Goal: Task Accomplishment & Management: Complete application form

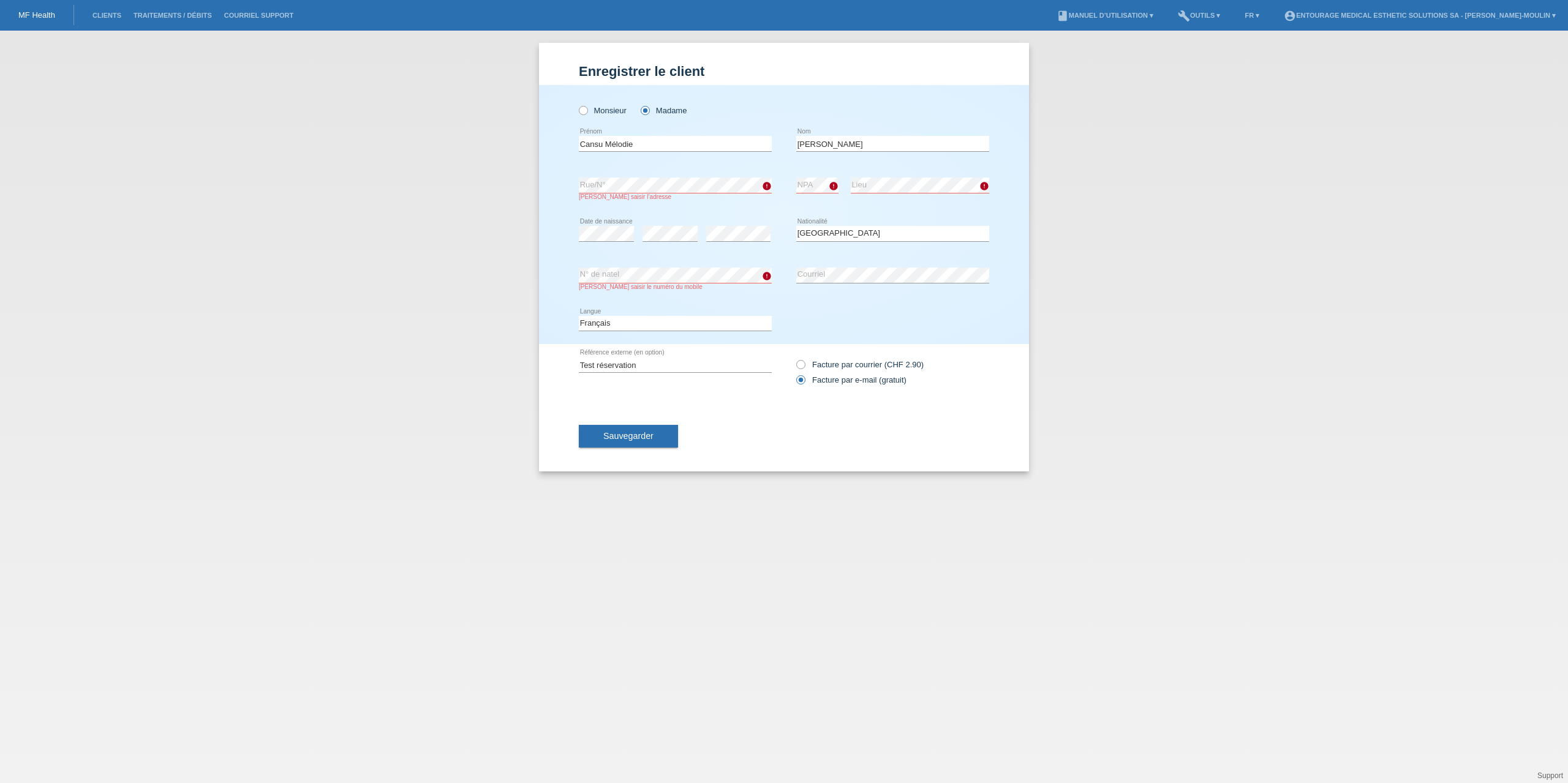
select select "CH"
click at [940, 239] on select "Veuillez sélectionner... Suisse Allemagne Autriche Liechtenstein ------------ A…" at bounding box center [892, 233] width 193 height 14
click at [640, 294] on div "error N° de natel Veuillez saisir le numéro du mobile" at bounding box center [675, 279] width 193 height 48
click at [568, 275] on div "Monsieur Madame Cansu Mélodie error Prénom Kaya error Nom error C" at bounding box center [784, 214] width 490 height 259
click at [568, 305] on div "Monsieur Madame Cansu Mélodie error Prénom Kaya error Nom error C" at bounding box center [784, 214] width 490 height 259
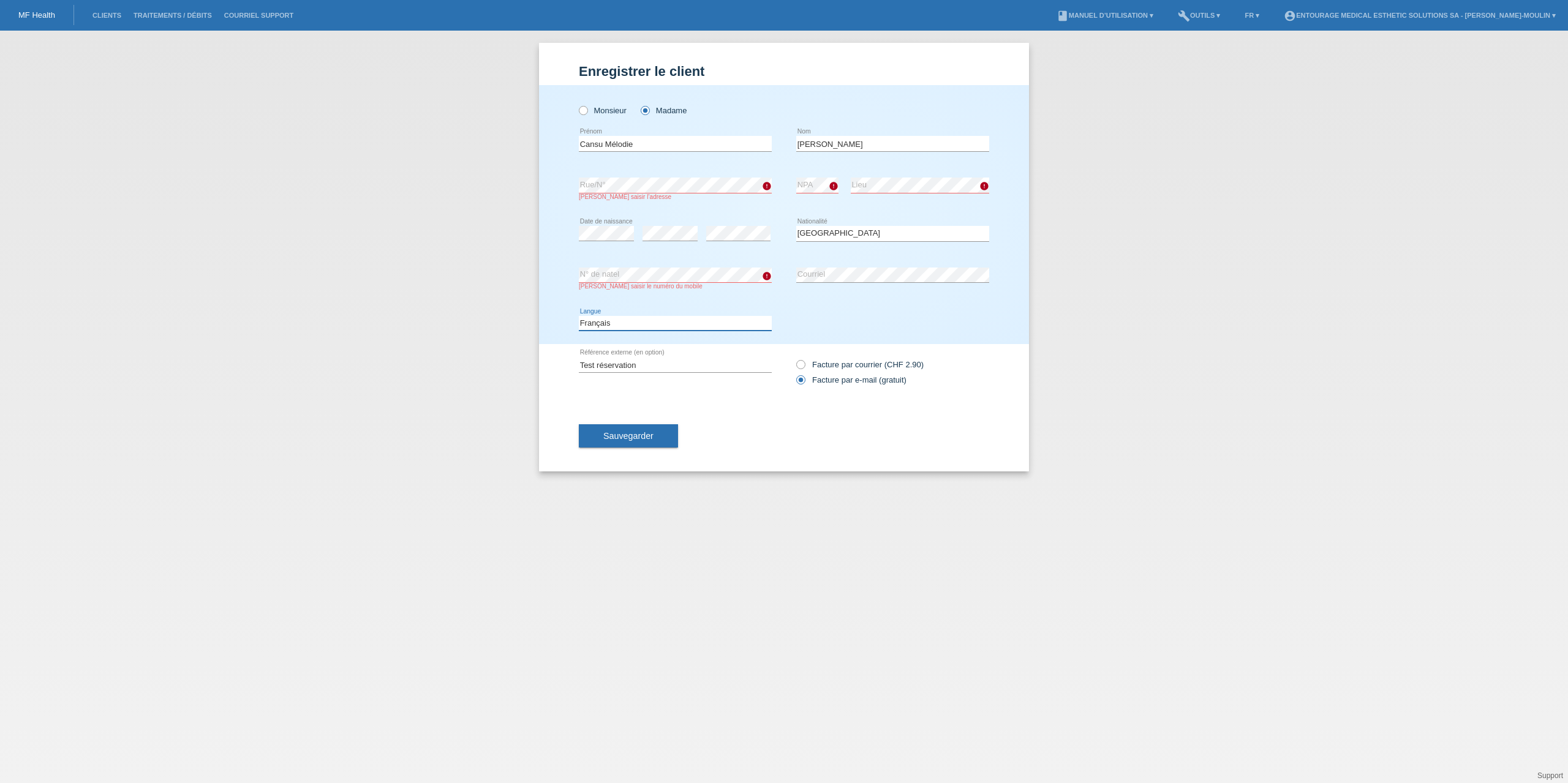
click at [638, 317] on select "Deutsch Français Italiano English" at bounding box center [675, 323] width 193 height 14
click at [739, 287] on div "Veuillez saisir le numéro du mobile" at bounding box center [675, 286] width 193 height 6
click at [855, 139] on input "Kaya" at bounding box center [892, 143] width 193 height 15
drag, startPoint x: 643, startPoint y: 365, endPoint x: 552, endPoint y: 360, distance: 91.1
click at [552, 360] on div "Enregistrer le client Enregistrer le client Enregistrer le client Monsieur Mada…" at bounding box center [784, 257] width 490 height 429
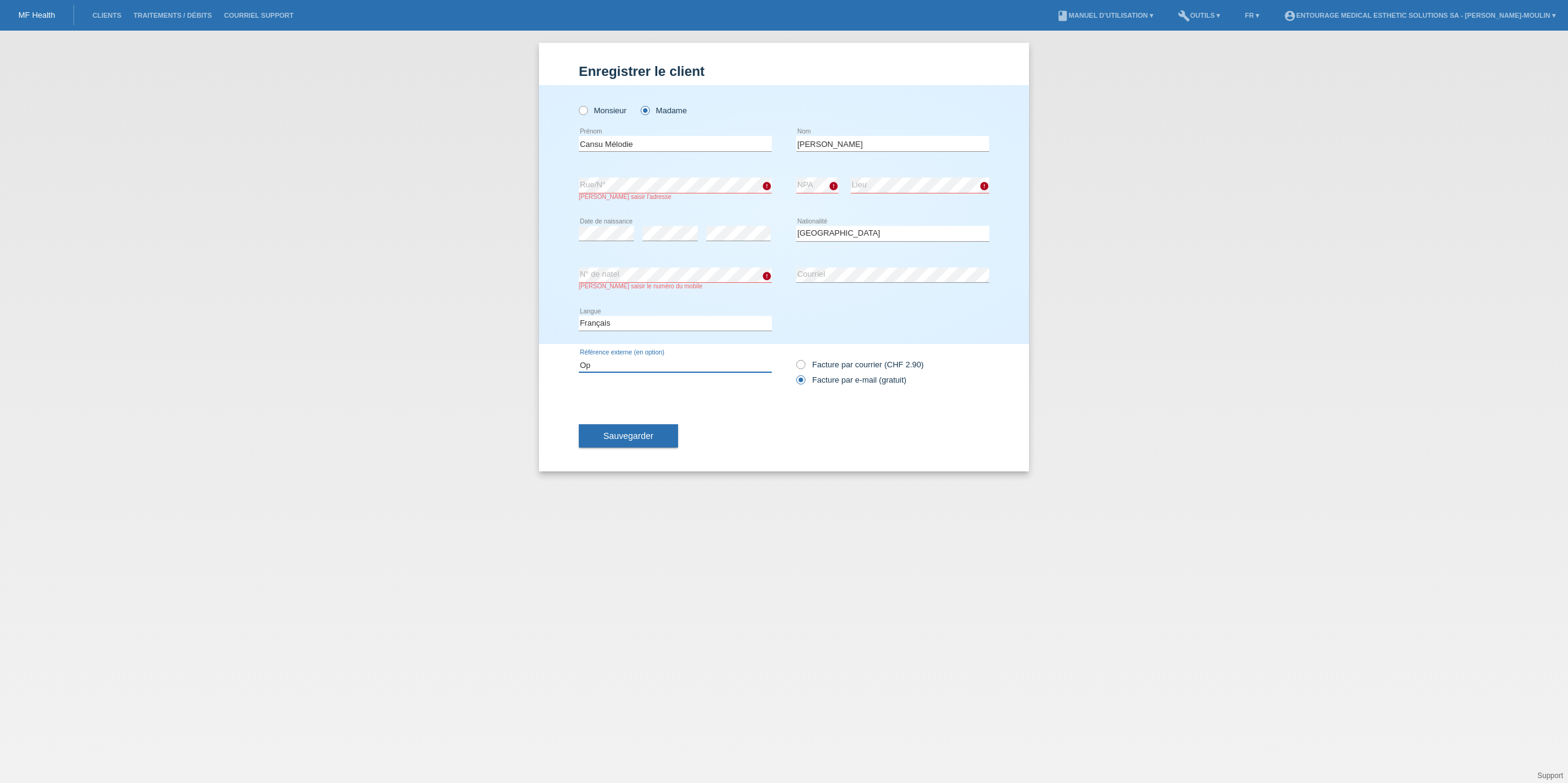
type input "O"
type input "Test réservation"
click at [655, 434] on button "Sauvegarder" at bounding box center [628, 436] width 99 height 23
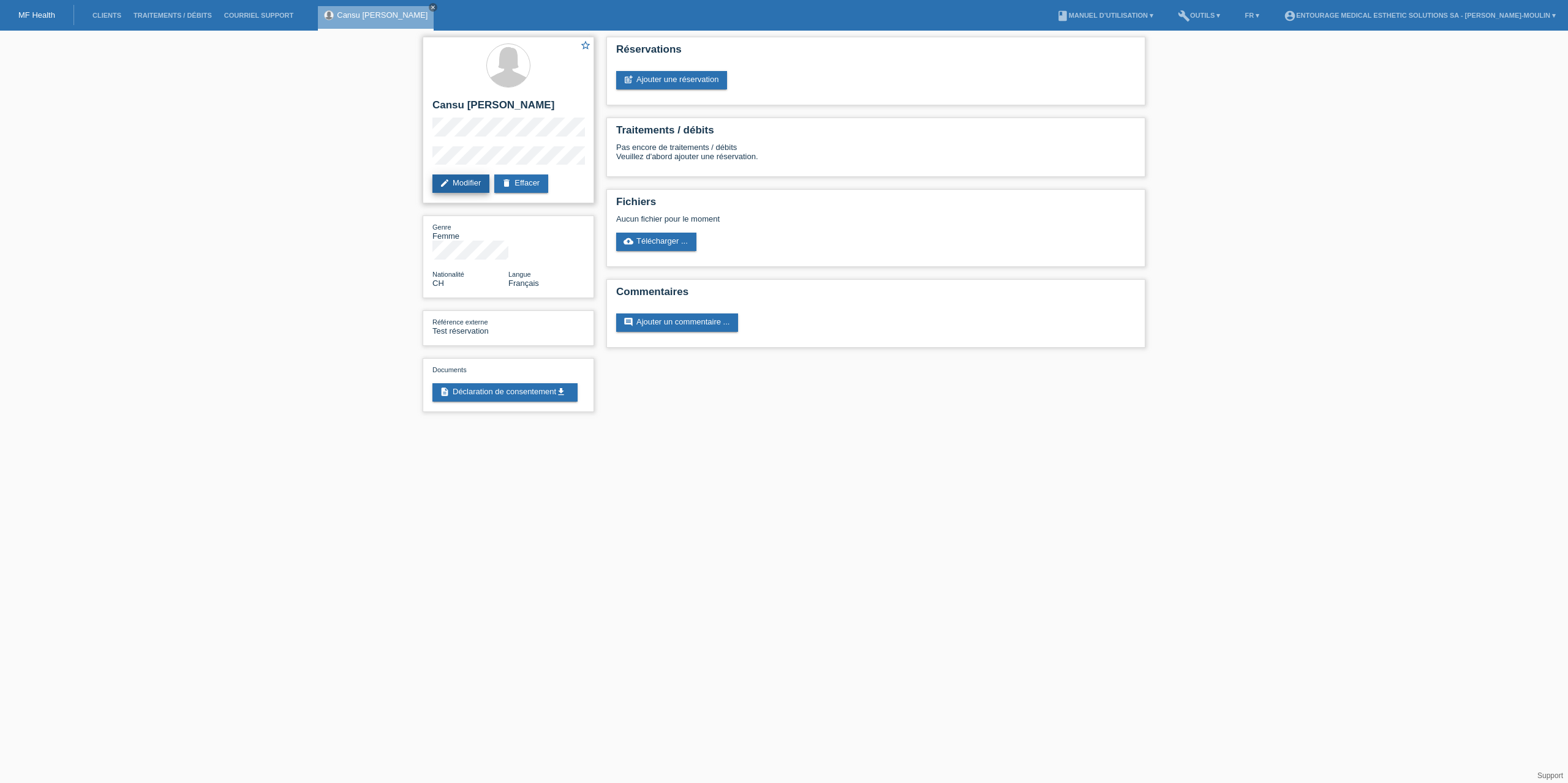
click at [461, 188] on link "edit Modifier" at bounding box center [461, 183] width 57 height 18
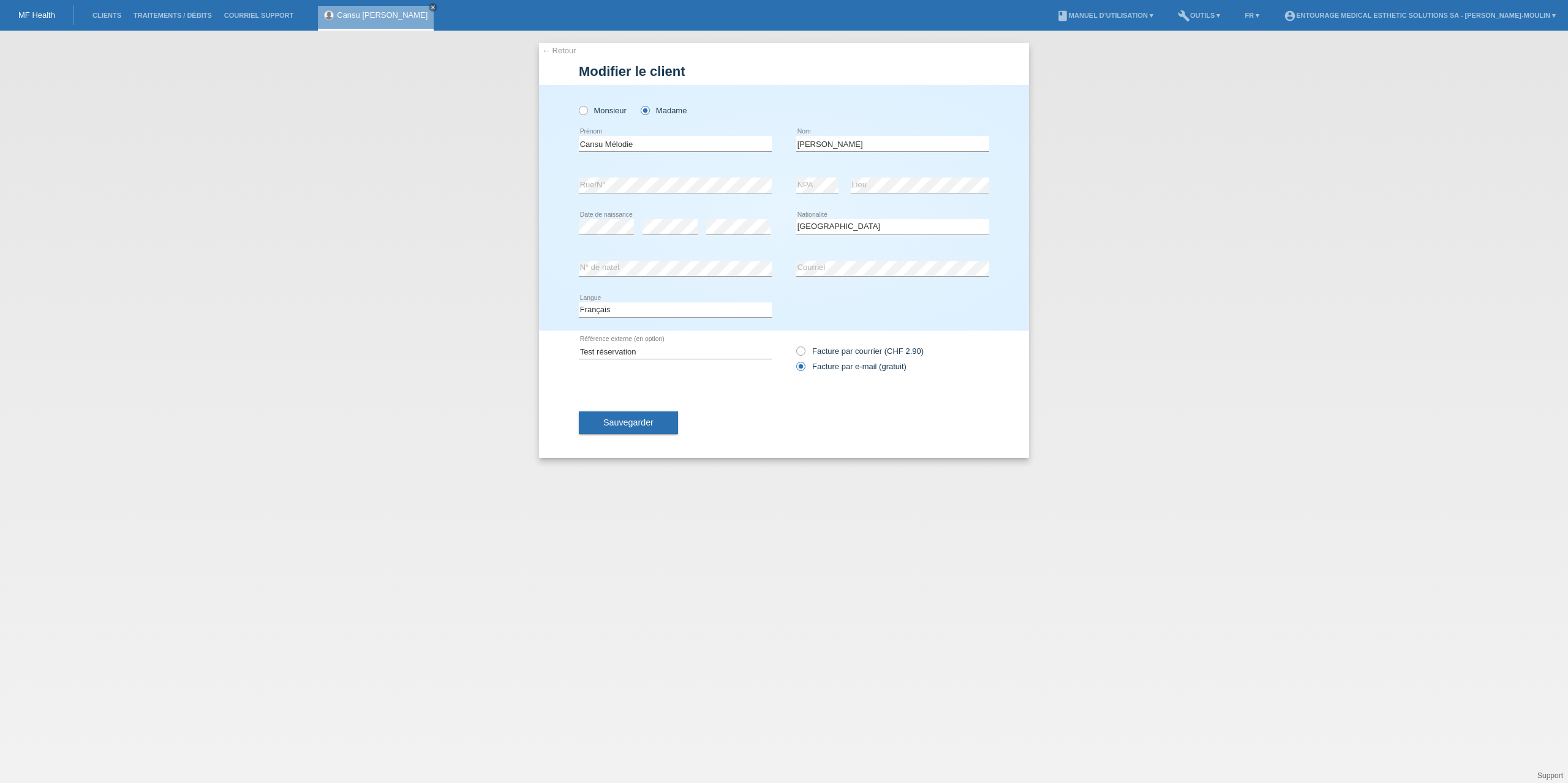
select select "CH"
click at [657, 423] on button "Sauvegarder" at bounding box center [628, 422] width 99 height 23
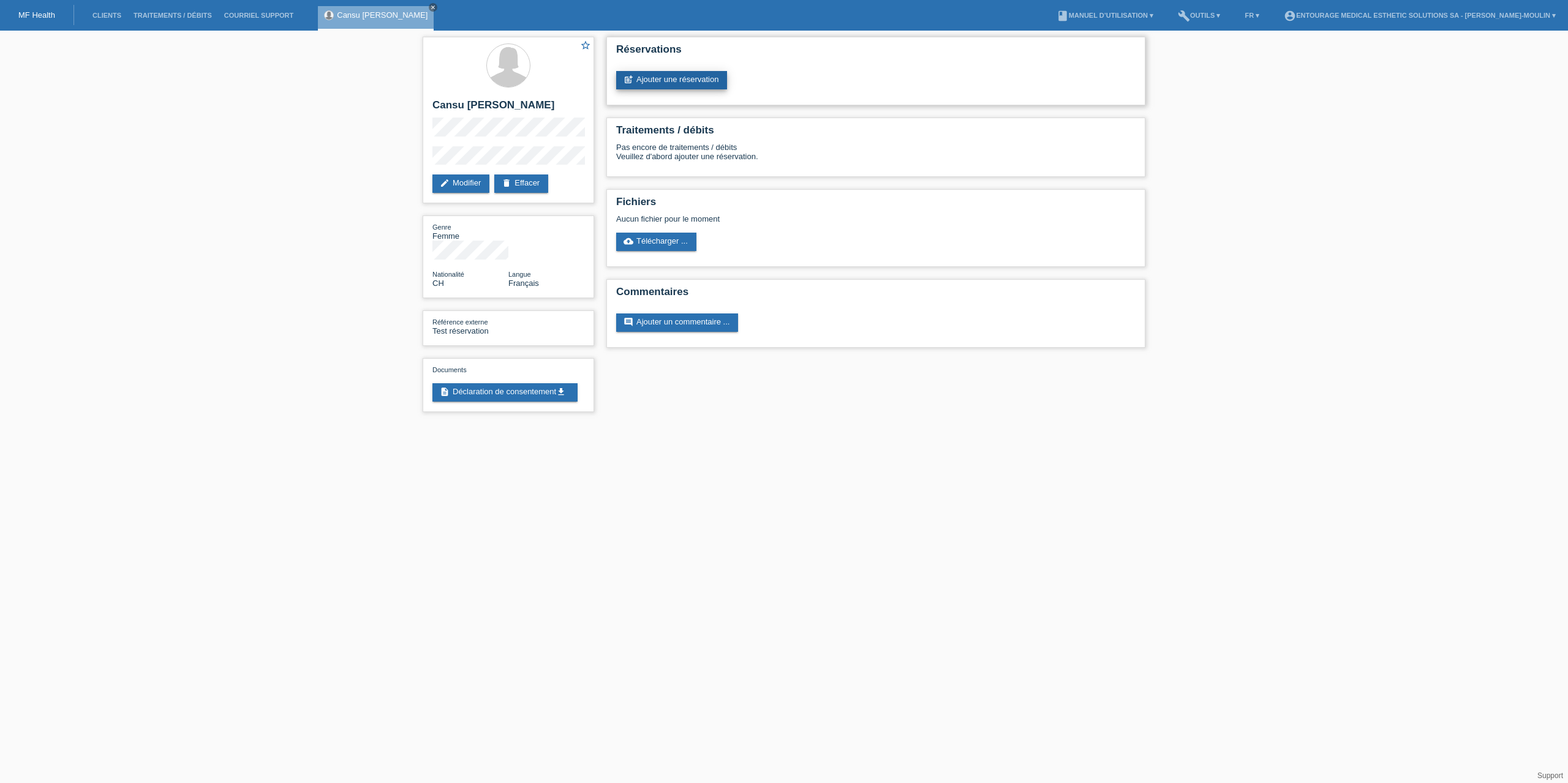
click at [656, 82] on link "post_add Ajouter une réservation" at bounding box center [672, 79] width 111 height 18
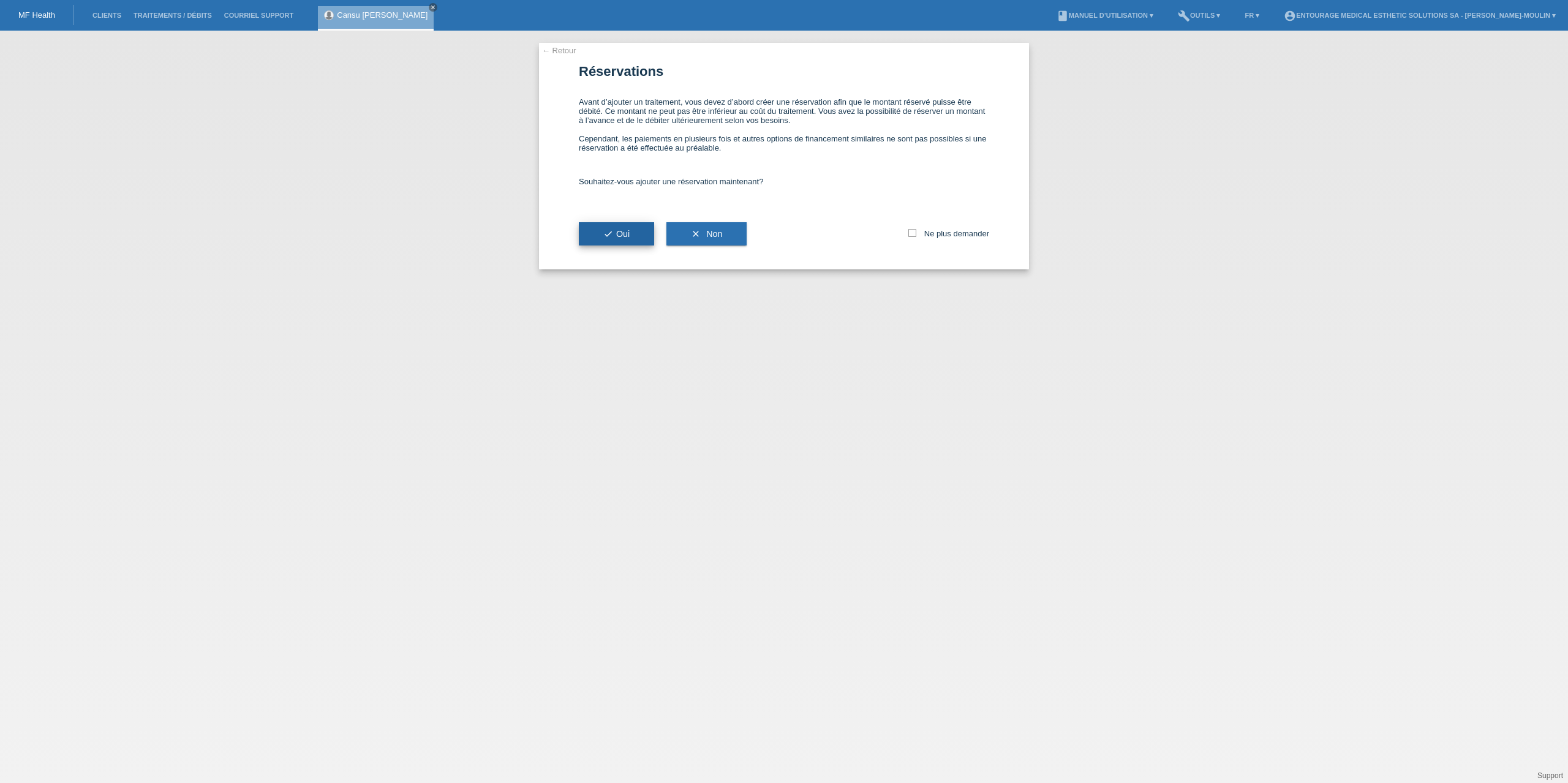
click at [596, 235] on button "check Oui" at bounding box center [617, 234] width 75 height 23
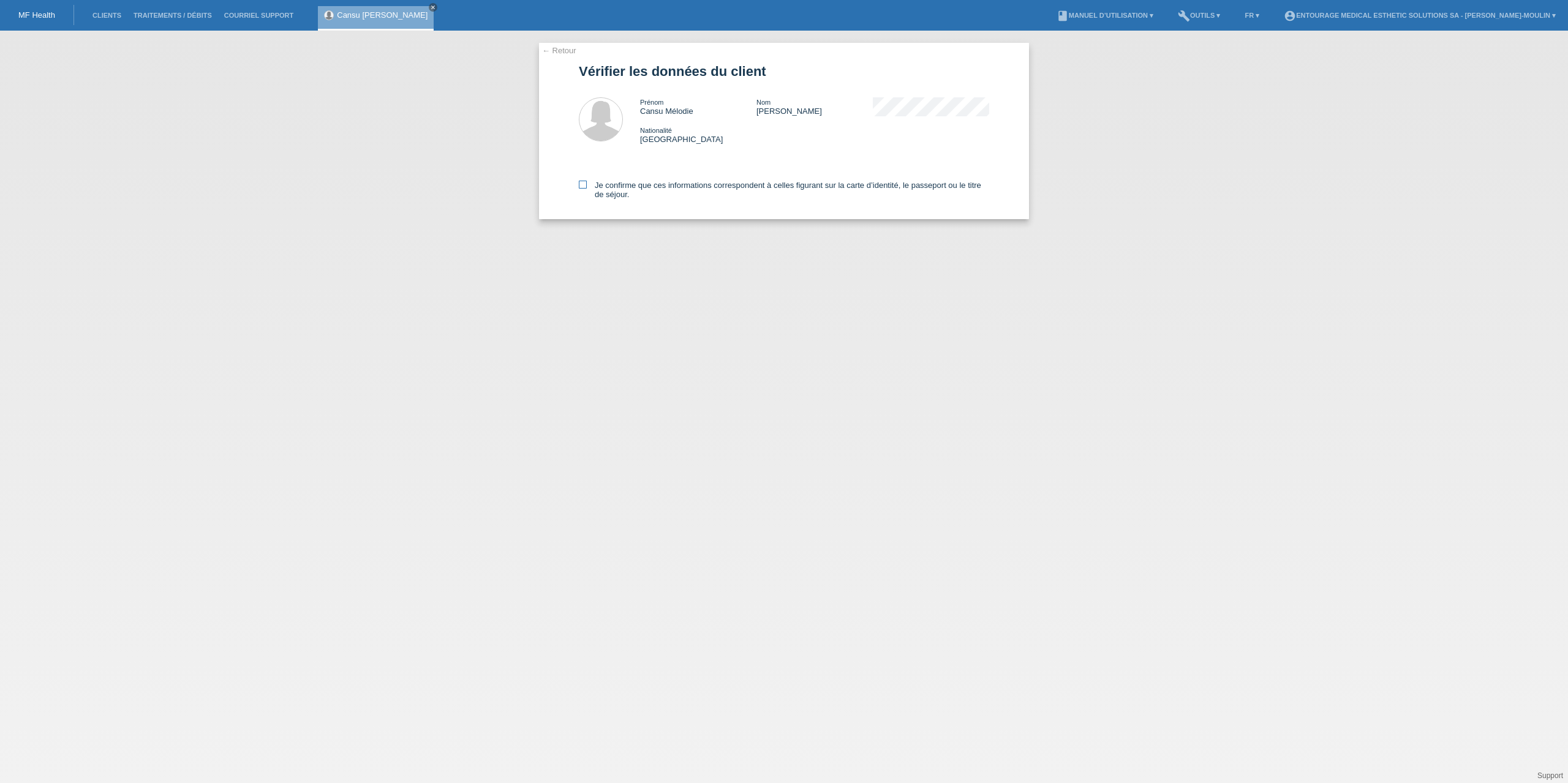
click at [586, 184] on icon at bounding box center [583, 184] width 8 height 8
click at [586, 184] on input "Je confirme que ces informations correspondent à celles figurant sur la carte d…" at bounding box center [583, 184] width 8 height 8
checkbox input "true"
